Goal: Task Accomplishment & Management: Manage account settings

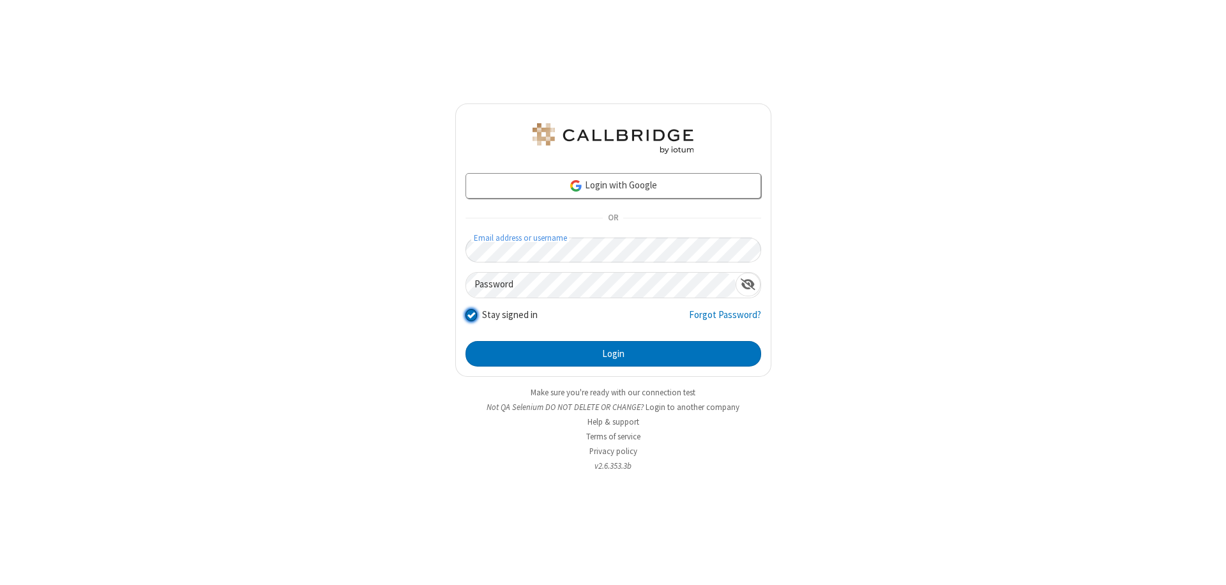
click at [471, 314] on input "Stay signed in" at bounding box center [472, 314] width 12 height 13
checkbox input "false"
click at [613, 354] on button "Login" at bounding box center [614, 354] width 296 height 26
click at [471, 314] on input "Stay signed in" at bounding box center [472, 314] width 12 height 13
checkbox input "false"
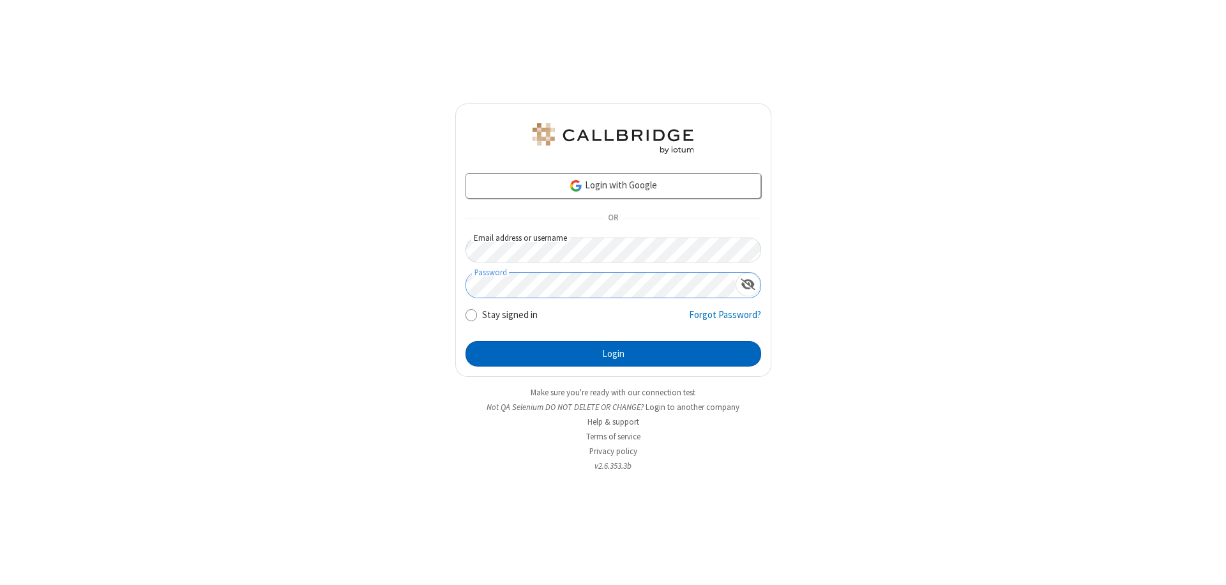
click at [613, 354] on button "Login" at bounding box center [614, 354] width 296 height 26
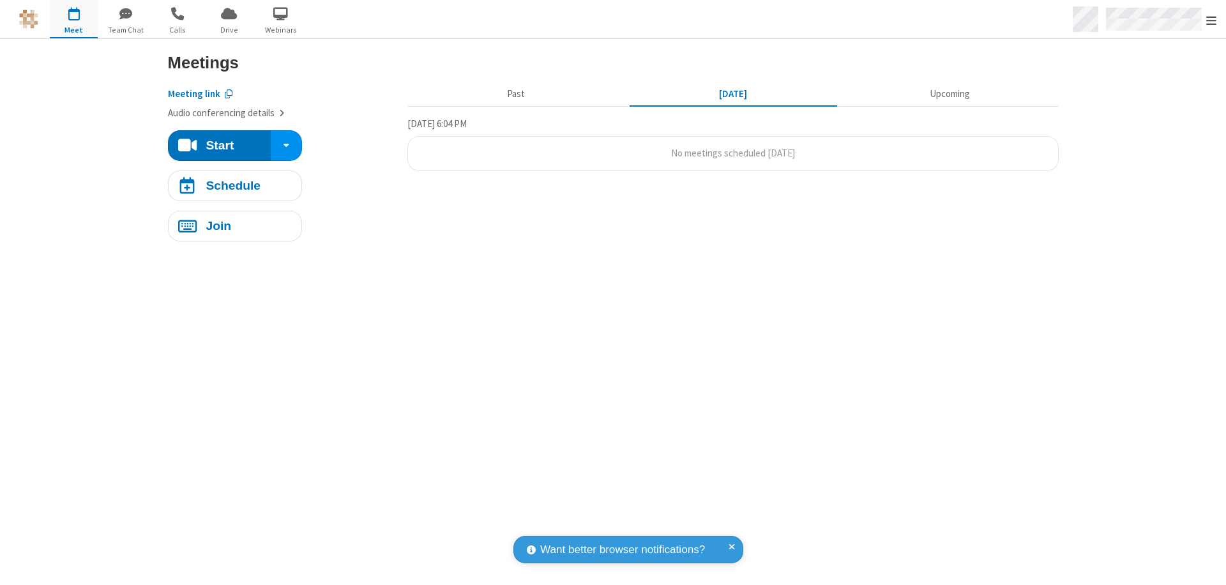
click at [1211, 19] on span "Open menu" at bounding box center [1211, 20] width 10 height 13
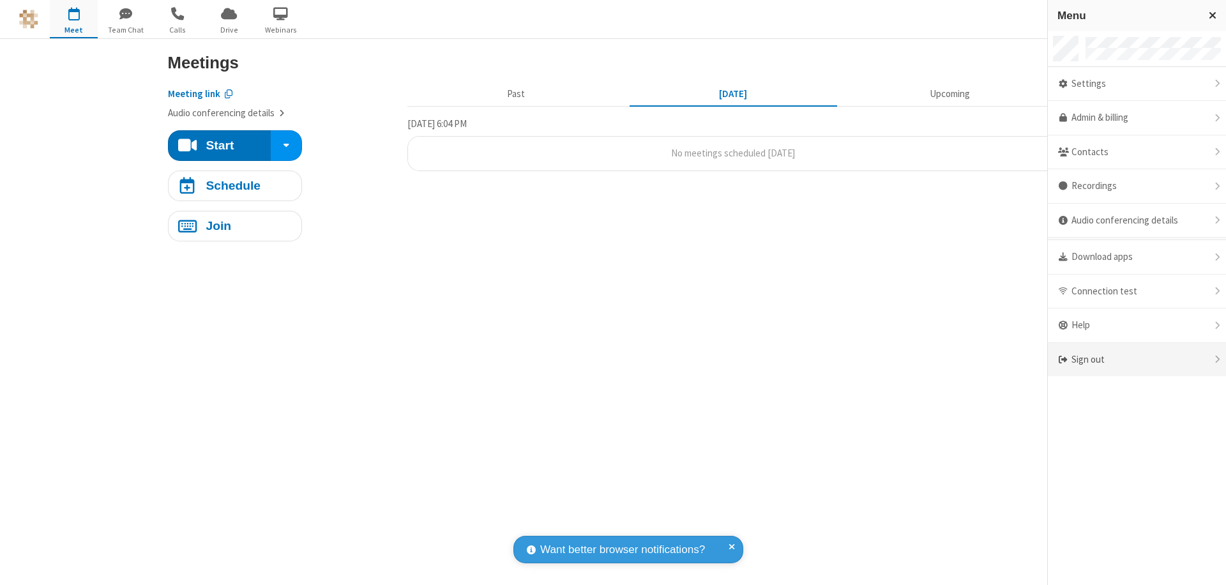
click at [1137, 360] on div "Sign out" at bounding box center [1137, 360] width 178 height 34
